Goal: Information Seeking & Learning: Learn about a topic

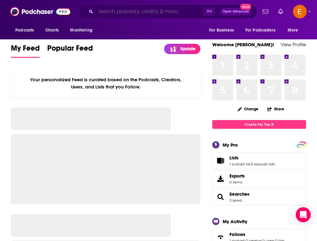
click at [105, 14] on input "Search podcasts, credits, & more..." at bounding box center [150, 12] width 108 height 10
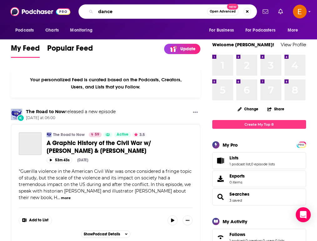
type input "dance"
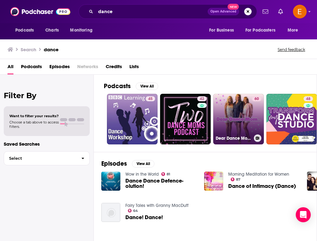
click at [237, 109] on link "60 Dear Dance Mom..." at bounding box center [238, 119] width 51 height 51
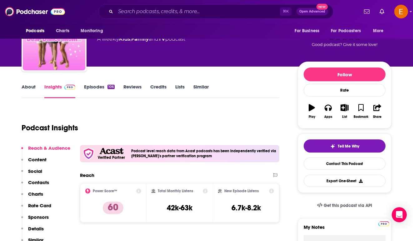
scroll to position [35, 0]
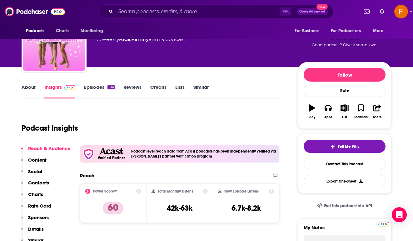
click at [27, 89] on link "About" at bounding box center [29, 91] width 14 height 14
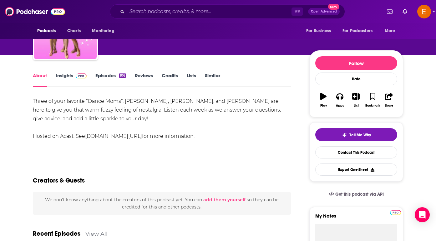
scroll to position [47, 0]
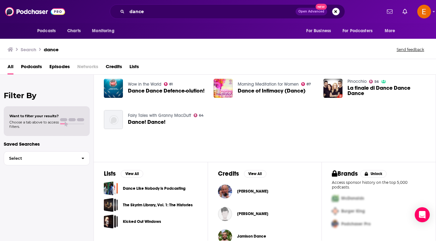
scroll to position [116, 0]
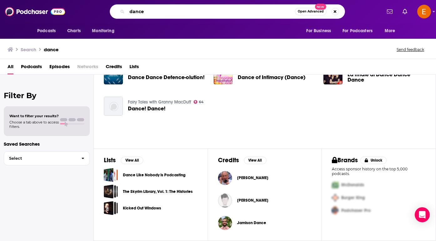
click at [197, 14] on input "dance" at bounding box center [211, 12] width 168 height 10
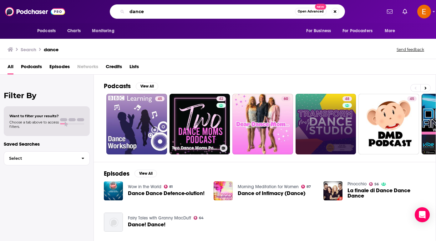
scroll to position [0, 0]
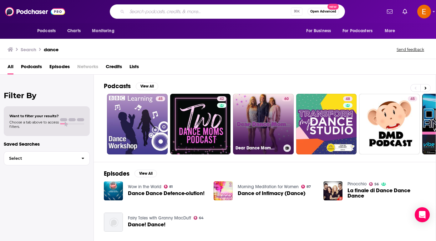
click at [266, 122] on link "60 Dear Dance Mom..." at bounding box center [263, 124] width 61 height 61
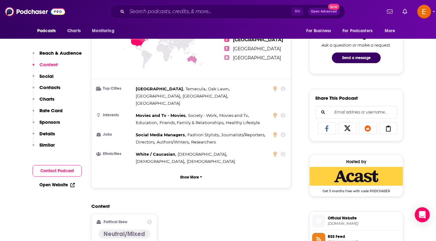
scroll to position [294, 0]
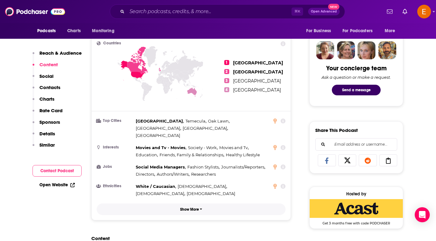
click at [186, 207] on p "Show More" at bounding box center [189, 209] width 19 height 4
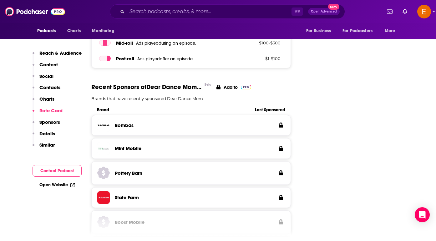
scroll to position [974, 0]
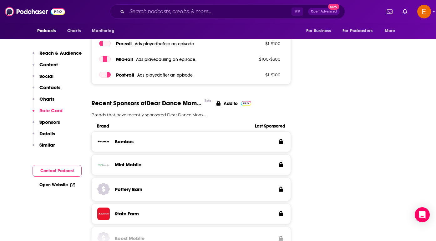
click at [56, 89] on p "Contacts" at bounding box center [49, 87] width 21 height 6
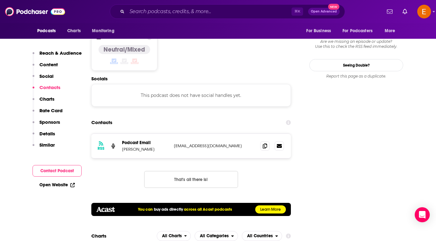
scroll to position [599, 0]
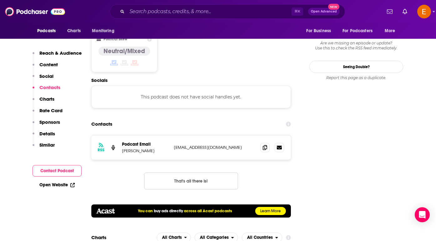
click at [182, 145] on p "[EMAIL_ADDRESS][DOMAIN_NAME]" at bounding box center [214, 147] width 81 height 5
click at [279, 145] on icon at bounding box center [279, 147] width 5 height 4
click at [263, 145] on icon at bounding box center [265, 147] width 4 height 5
click at [236, 145] on p "[EMAIL_ADDRESS][DOMAIN_NAME]" at bounding box center [214, 147] width 81 height 5
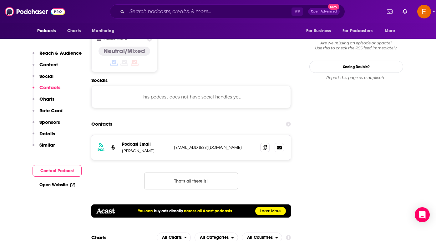
click at [236, 145] on p "[EMAIL_ADDRESS][DOMAIN_NAME]" at bounding box center [214, 147] width 81 height 5
click at [289, 158] on div "RSS Podcast Email [PERSON_NAME] [EMAIL_ADDRESS][DOMAIN_NAME] [EMAIL_ADDRESS][DO…" at bounding box center [191, 167] width 200 height 64
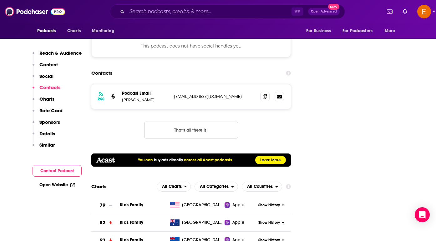
scroll to position [651, 0]
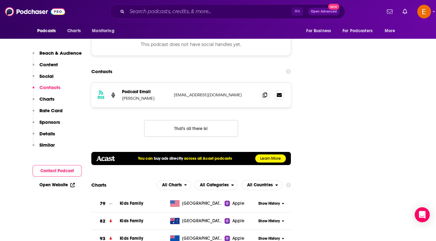
click at [61, 168] on button "Contact Podcast" at bounding box center [57, 171] width 49 height 12
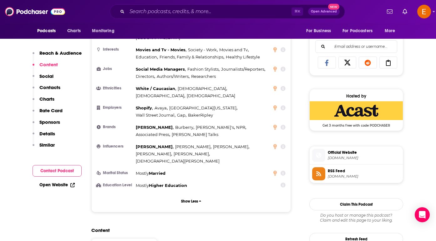
scroll to position [379, 0]
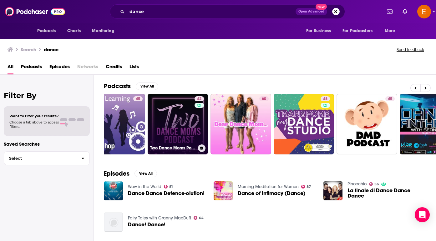
scroll to position [0, 32]
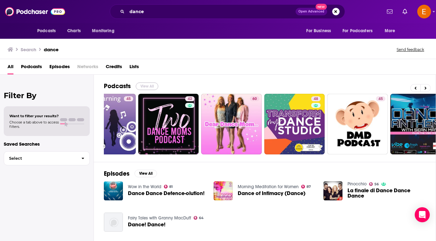
click at [151, 85] on button "View All" at bounding box center [147, 87] width 23 height 8
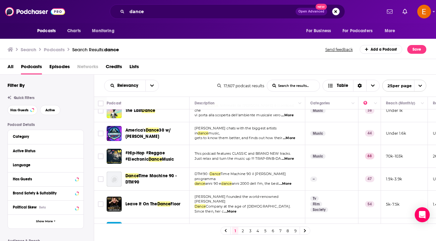
scroll to position [490, 0]
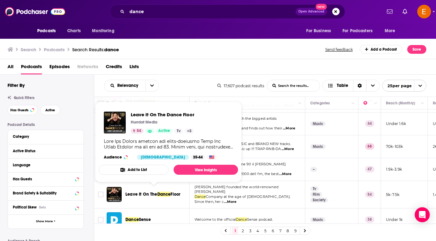
click at [151, 192] on span "Leave It On The" at bounding box center [141, 194] width 32 height 5
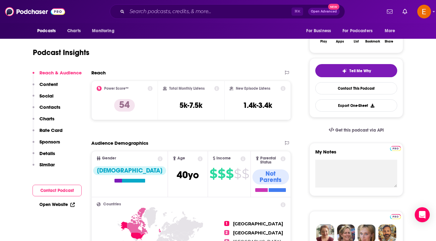
scroll to position [111, 0]
click at [53, 108] on p "Contacts" at bounding box center [49, 107] width 21 height 6
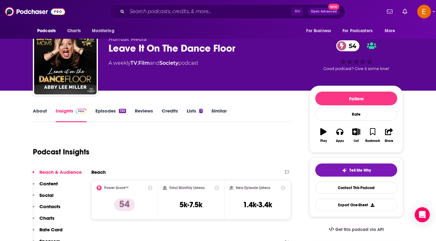
scroll to position [9, 0]
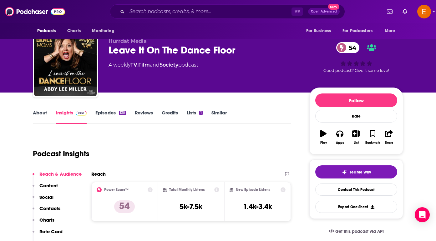
click at [108, 113] on link "Episodes 130" at bounding box center [110, 117] width 31 height 14
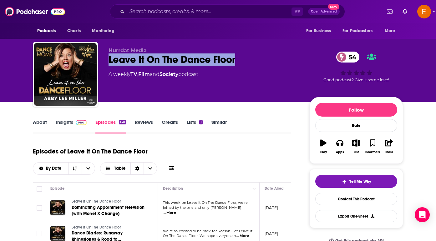
drag, startPoint x: 242, startPoint y: 63, endPoint x: 109, endPoint y: 55, distance: 133.4
click at [109, 55] on div "Leave It On The Dance Floor 54" at bounding box center [204, 59] width 191 height 12
copy h2 "Leave It On The Dance Floor"
click at [39, 124] on link "About" at bounding box center [40, 126] width 14 height 14
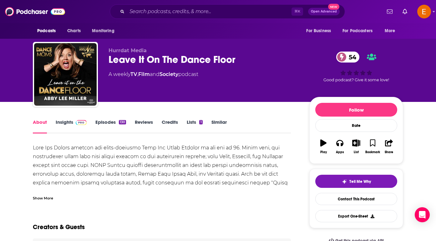
click at [42, 195] on div "Show More" at bounding box center [43, 198] width 20 height 6
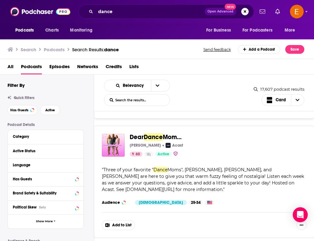
scroll to position [245, 0]
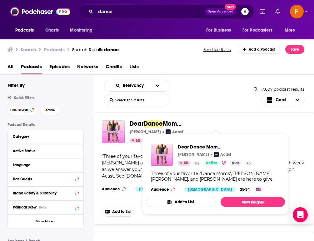
click at [150, 125] on span "Dance" at bounding box center [153, 124] width 19 height 8
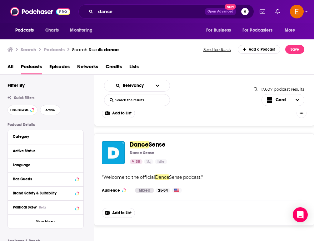
scroll to position [2758, 0]
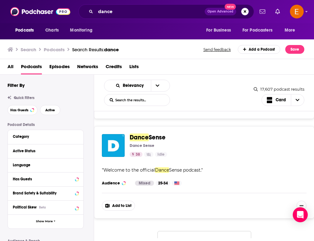
click at [214, 231] on button "Load More..." at bounding box center [205, 239] width 94 height 17
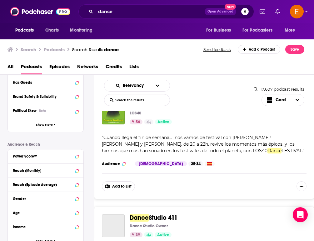
scroll to position [3731, 0]
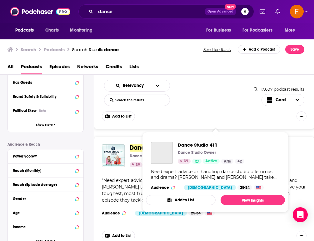
click at [161, 144] on span "Studio 411" at bounding box center [163, 148] width 29 height 8
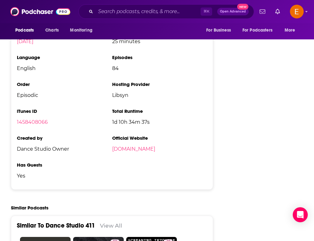
scroll to position [979, 0]
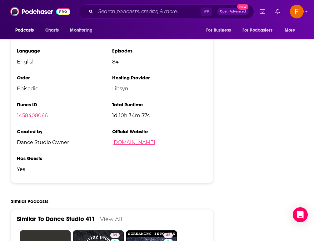
click at [154, 139] on link "[DOMAIN_NAME]" at bounding box center [133, 142] width 43 height 6
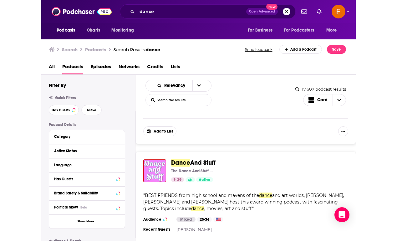
scroll to position [3949, 0]
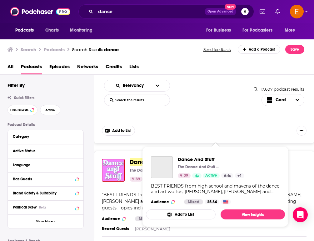
click at [163, 158] on span "And Stuff" at bounding box center [161, 162] width 25 height 8
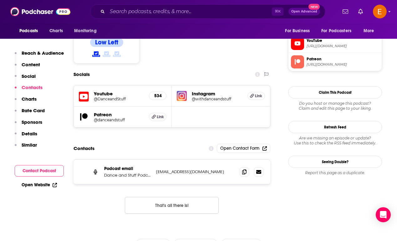
scroll to position [540, 0]
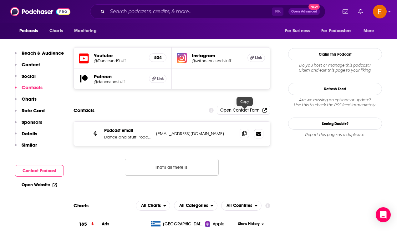
click at [245, 131] on icon at bounding box center [244, 133] width 4 height 5
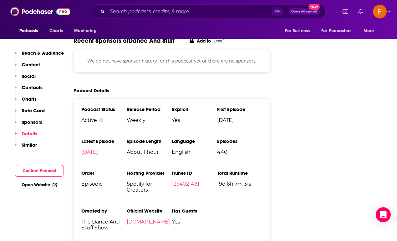
scroll to position [843, 0]
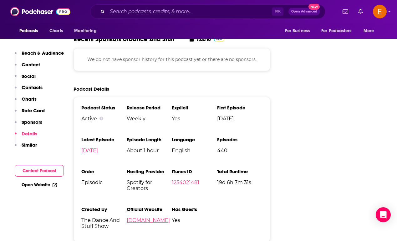
click at [143, 217] on link "[DOMAIN_NAME]" at bounding box center [148, 220] width 43 height 6
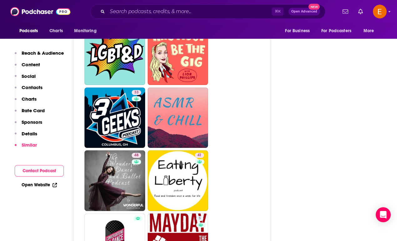
scroll to position [1364, 0]
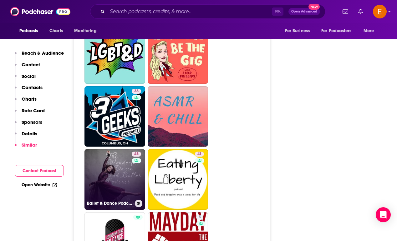
click at [118, 152] on link "48 Ballet & Dance Podcast" at bounding box center [114, 179] width 61 height 61
type input "[URL][DOMAIN_NAME]"
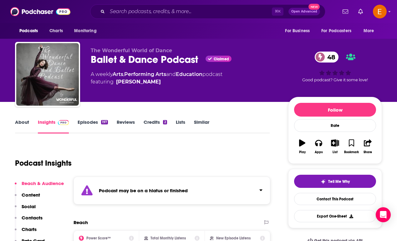
click at [24, 119] on link "About" at bounding box center [22, 126] width 14 height 14
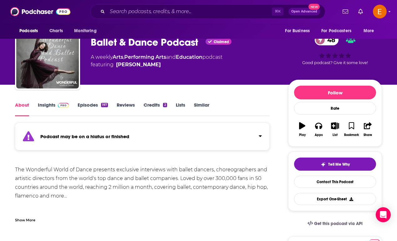
scroll to position [19, 0]
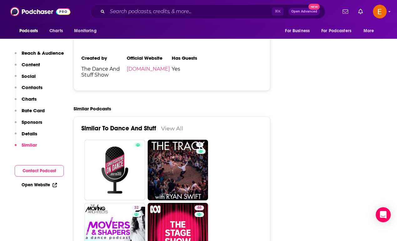
scroll to position [1098, 0]
click at [169, 125] on link "View All" at bounding box center [172, 128] width 22 height 7
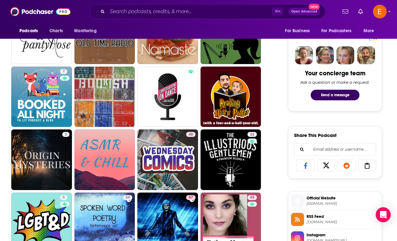
scroll to position [277, 0]
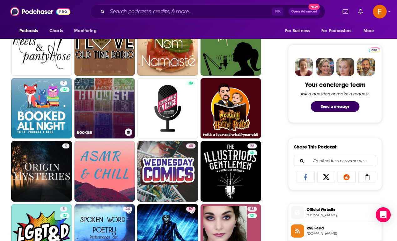
click at [104, 102] on link "Bookish" at bounding box center [104, 108] width 61 height 61
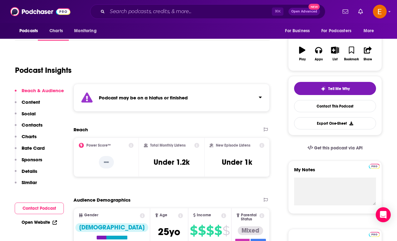
scroll to position [97, 0]
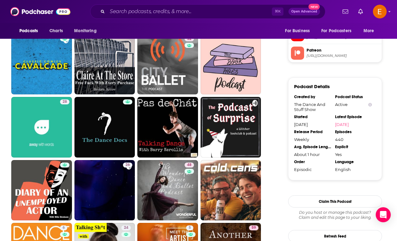
scroll to position [511, 0]
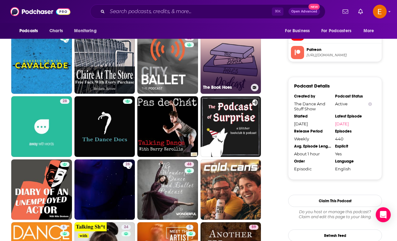
click at [235, 60] on link "The Book Hoes" at bounding box center [230, 63] width 61 height 61
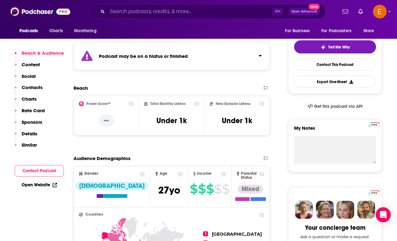
scroll to position [140, 0]
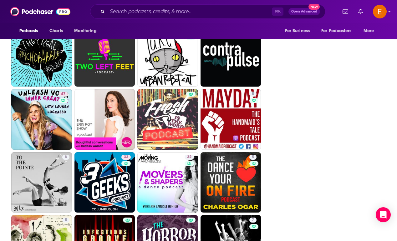
scroll to position [1098, 0]
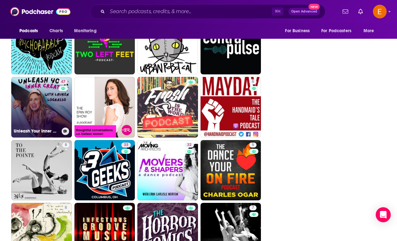
click at [33, 99] on link "47 Unleash Your Inner Creative with [PERSON_NAME] (A Creativity Podcast)" at bounding box center [41, 107] width 61 height 61
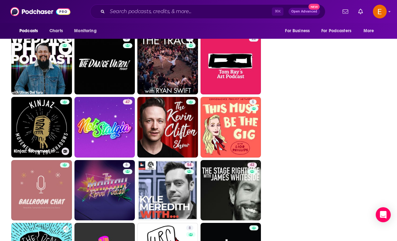
scroll to position [898, 0]
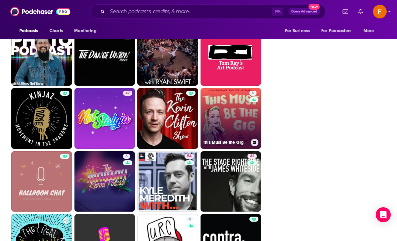
click at [220, 128] on link "5 This Must Be the Gig" at bounding box center [230, 118] width 61 height 61
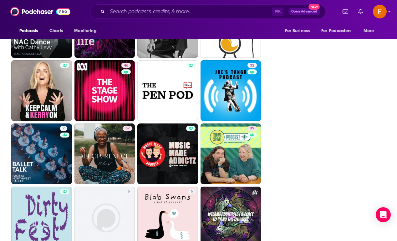
scroll to position [1494, 0]
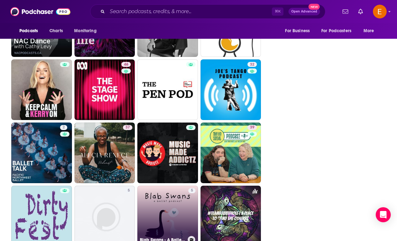
click at [174, 205] on link "5 Blab Swans - A Ballet Podcast" at bounding box center [167, 216] width 61 height 61
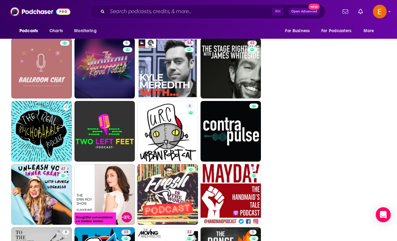
scroll to position [1011, 0]
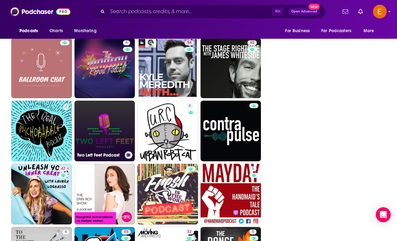
click at [87, 115] on link "Two Left Feet Podcast" at bounding box center [104, 131] width 61 height 61
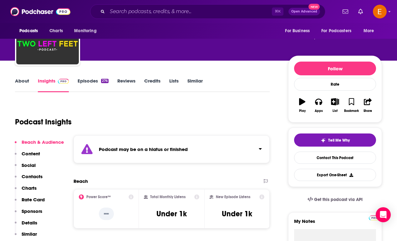
scroll to position [27, 0]
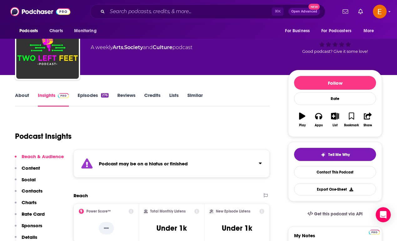
click at [191, 95] on link "Similar" at bounding box center [194, 99] width 15 height 14
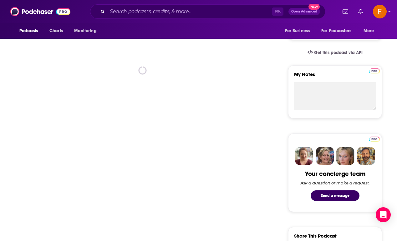
scroll to position [189, 0]
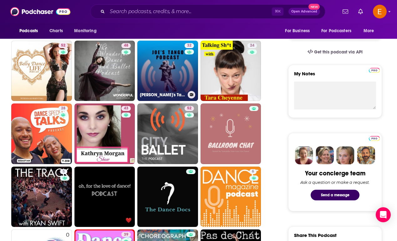
click at [161, 68] on link "32 [PERSON_NAME]'s Tango podcast" at bounding box center [167, 71] width 61 height 61
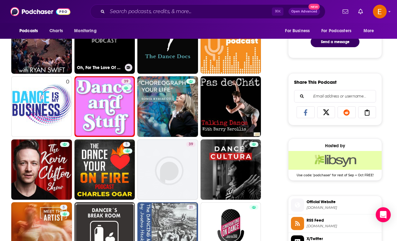
scroll to position [343, 0]
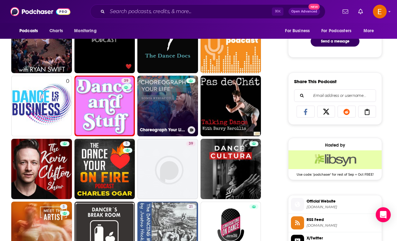
click at [153, 107] on link "Choreograph Your Life by [PERSON_NAME]" at bounding box center [167, 106] width 61 height 61
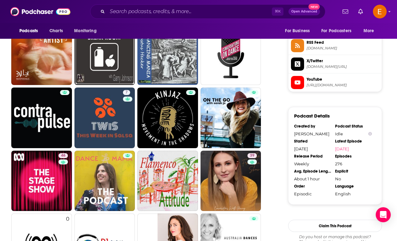
scroll to position [521, 0]
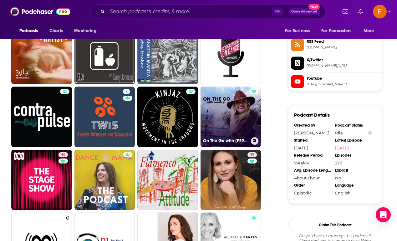
click at [245, 123] on link "On The Go with [PERSON_NAME] [PERSON_NAME]" at bounding box center [230, 117] width 61 height 61
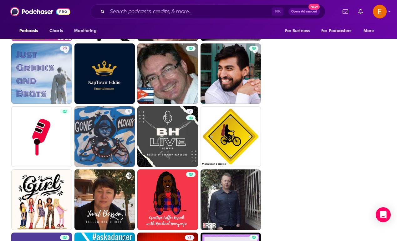
scroll to position [1447, 0]
